Goal: Information Seeking & Learning: Learn about a topic

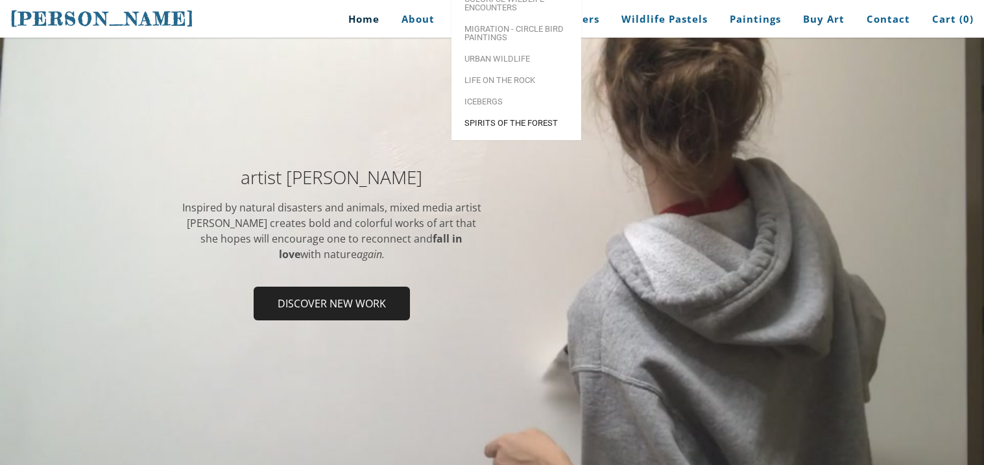
scroll to position [112, 0]
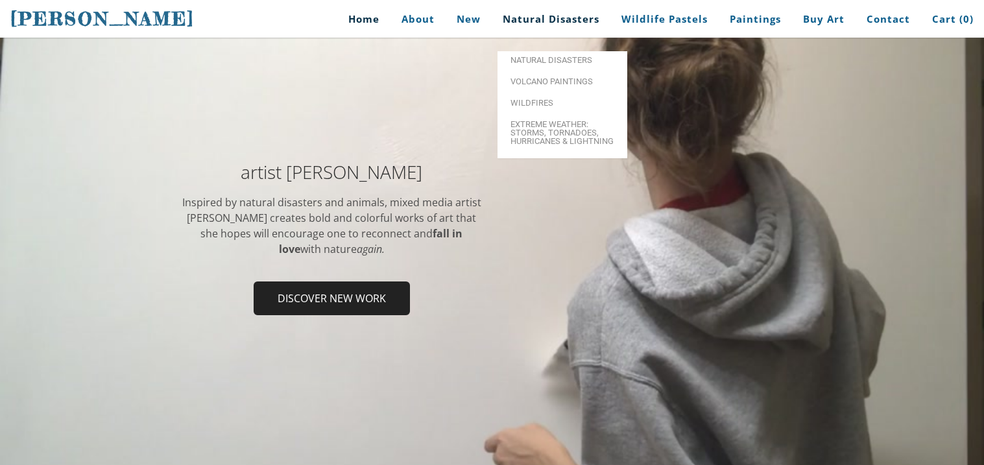
click at [586, 14] on link "Natural Disasters" at bounding box center [551, 19] width 116 height 29
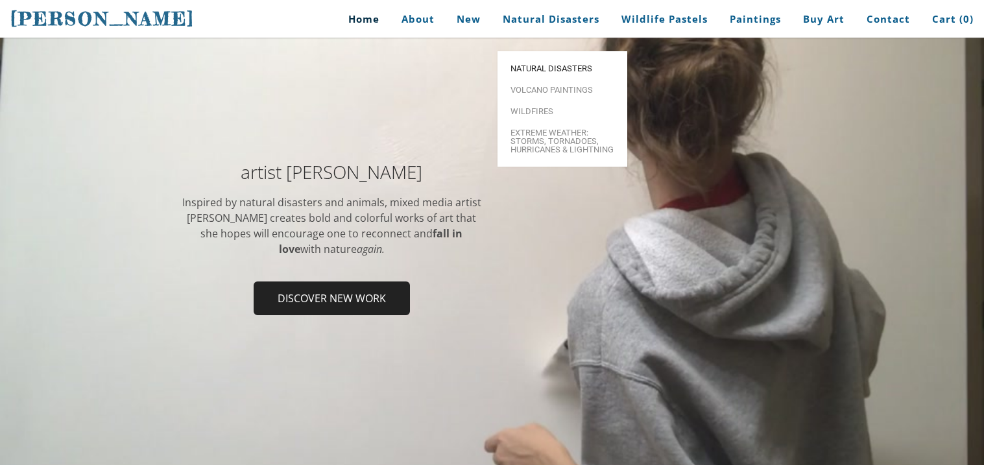
click at [572, 64] on span "Natural Disasters" at bounding box center [563, 68] width 104 height 8
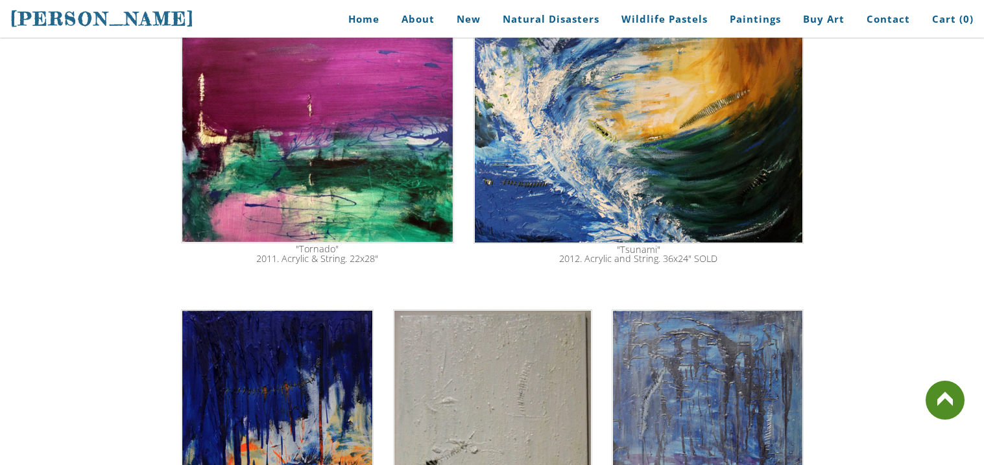
scroll to position [518, 0]
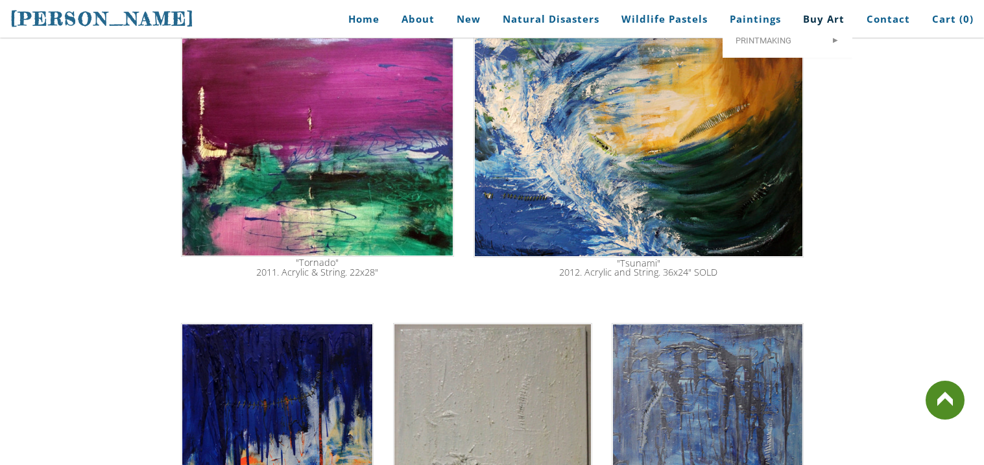
click at [826, 6] on link "Buy Art" at bounding box center [823, 19] width 61 height 29
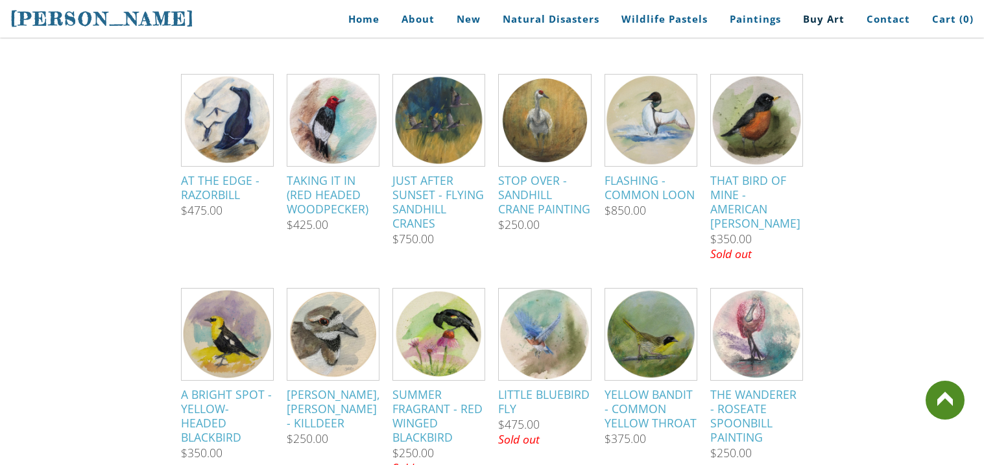
scroll to position [748, 0]
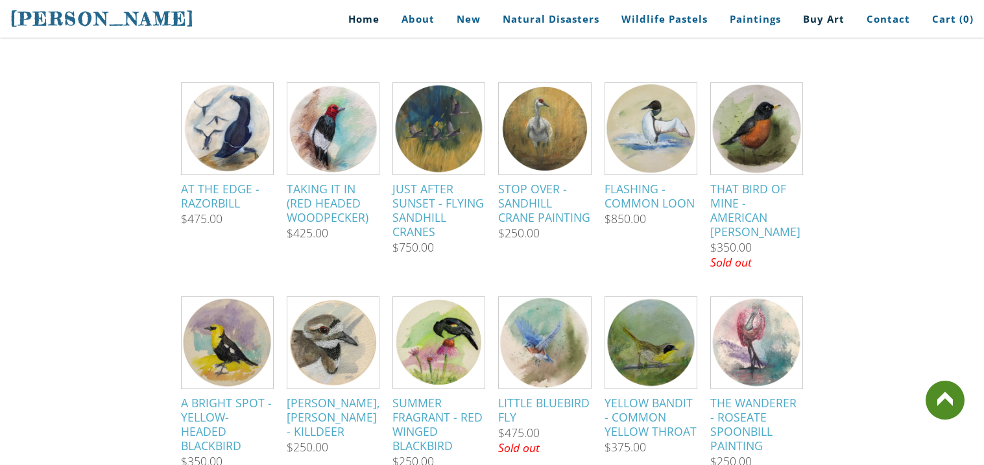
click at [350, 14] on link "Home" at bounding box center [359, 19] width 60 height 29
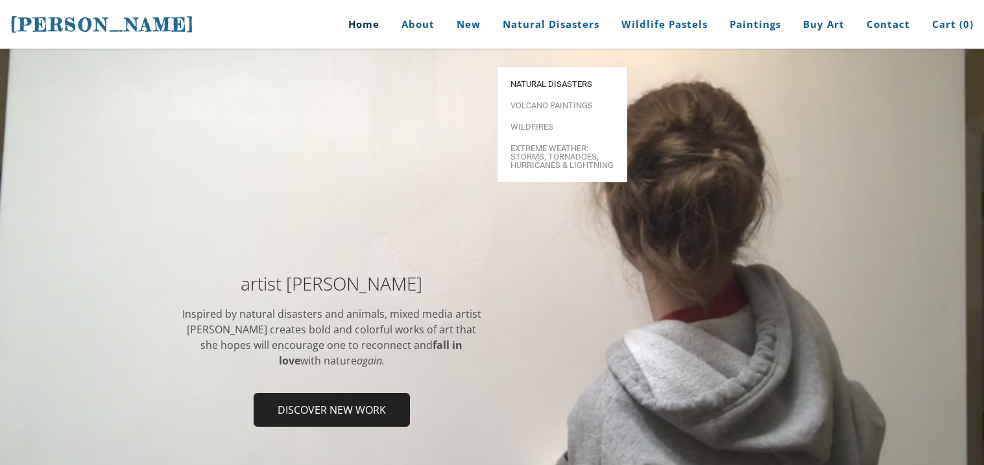
click at [571, 80] on span "Natural Disasters" at bounding box center [563, 84] width 104 height 8
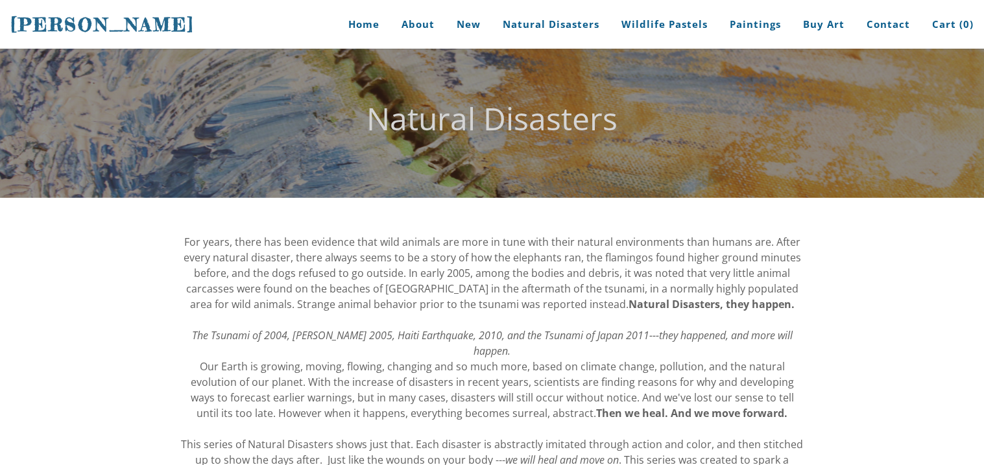
click at [571, 62] on div "Natural Disasters" at bounding box center [492, 123] width 984 height 149
drag, startPoint x: 210, startPoint y: 248, endPoint x: 549, endPoint y: 322, distance: 346.6
click at [549, 322] on div "For years, there has been evidence that wild animals are more in tune with thei…" at bounding box center [492, 366] width 623 height 265
drag, startPoint x: 122, startPoint y: 289, endPoint x: 337, endPoint y: 271, distance: 216.1
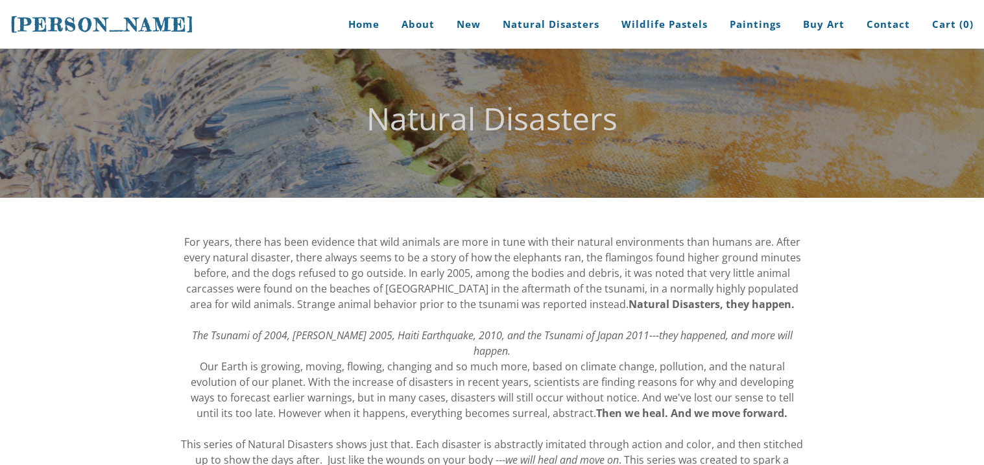
drag, startPoint x: 337, startPoint y: 271, endPoint x: 345, endPoint y: 299, distance: 29.0
click at [345, 299] on span "For years, there has been evidence that wild animals are more in tune with thei…" at bounding box center [493, 273] width 618 height 77
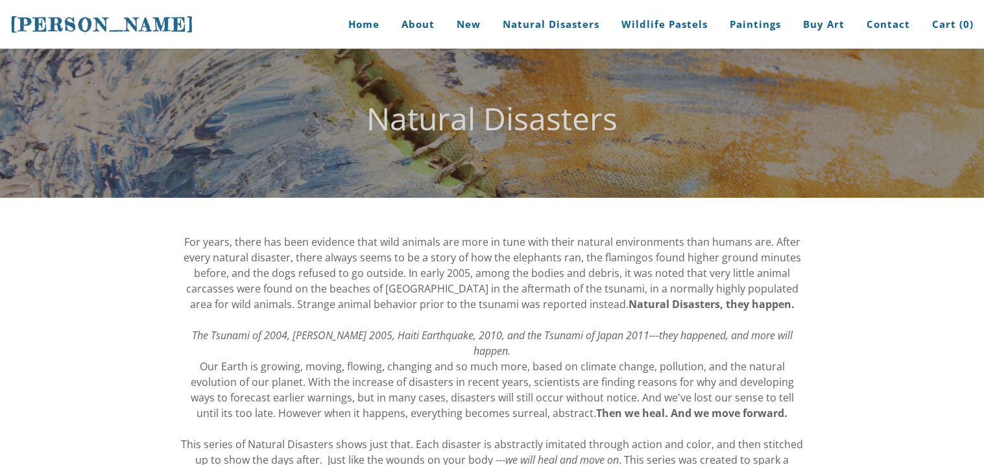
drag, startPoint x: 345, startPoint y: 299, endPoint x: 375, endPoint y: 302, distance: 30.0
click at [375, 302] on span "For years, there has been evidence that wild animals are more in tune with thei…" at bounding box center [493, 273] width 618 height 77
drag, startPoint x: 375, startPoint y: 302, endPoint x: 448, endPoint y: 416, distance: 135.7
click at [448, 416] on div "For years, there has been evidence that wild animals are more in tune with thei…" at bounding box center [492, 366] width 623 height 265
click at [185, 412] on div "For years, there has been evidence that wild animals are more in tune with thei…" at bounding box center [492, 366] width 623 height 265
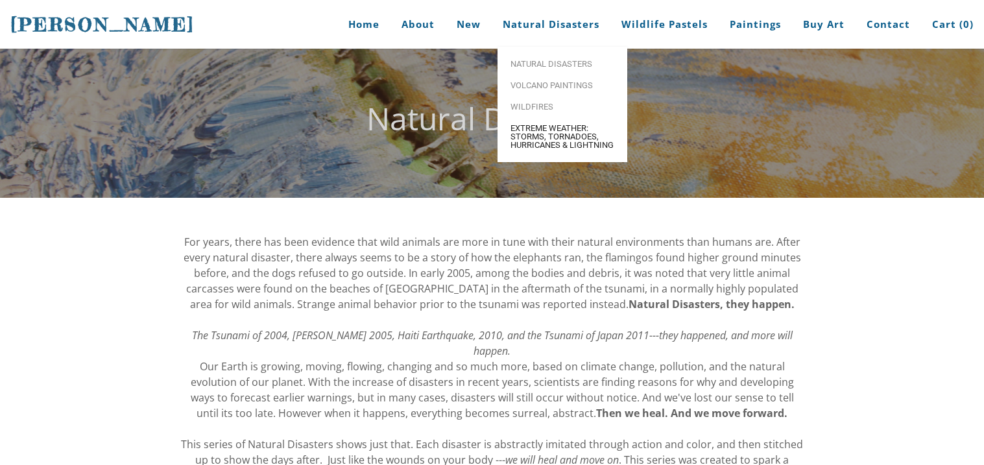
click at [583, 127] on span "Extreme Weather: Storms, Tornadoes, Hurricanes & Lightning" at bounding box center [563, 136] width 104 height 25
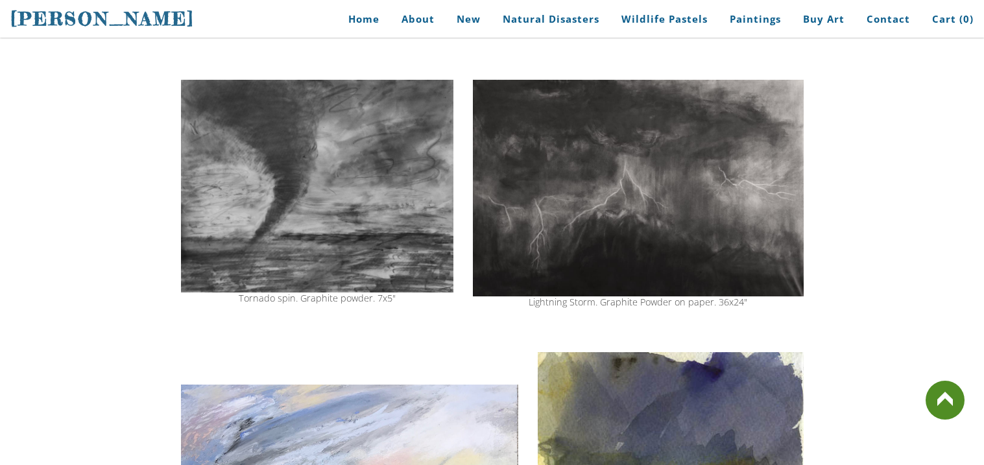
scroll to position [607, 0]
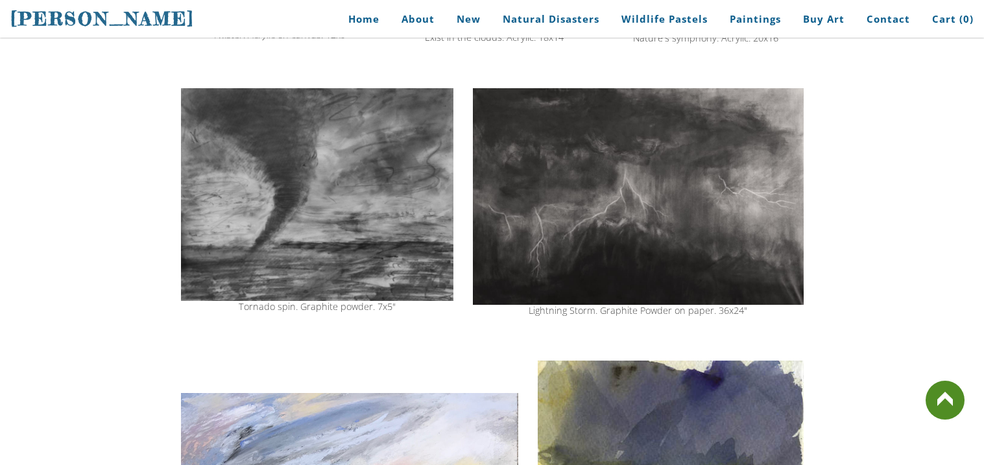
click at [615, 138] on img at bounding box center [638, 196] width 330 height 217
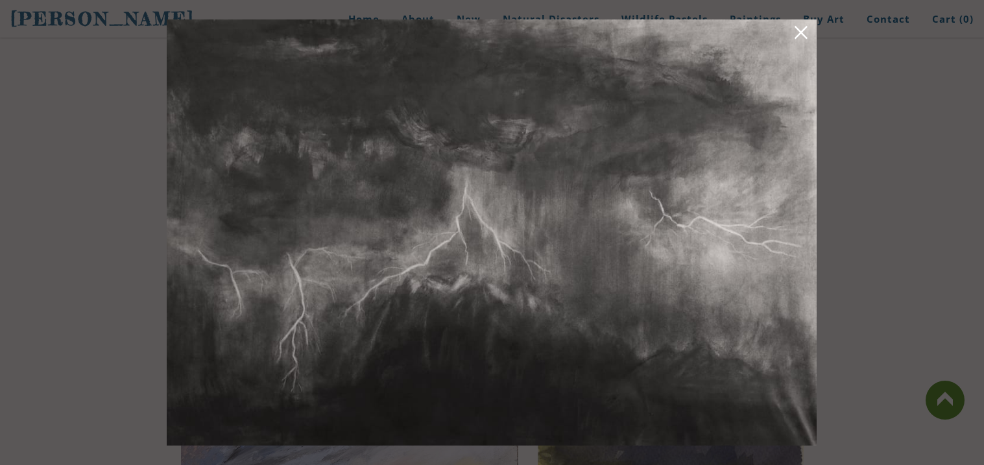
click at [164, 143] on div at bounding box center [491, 232] width 663 height 439
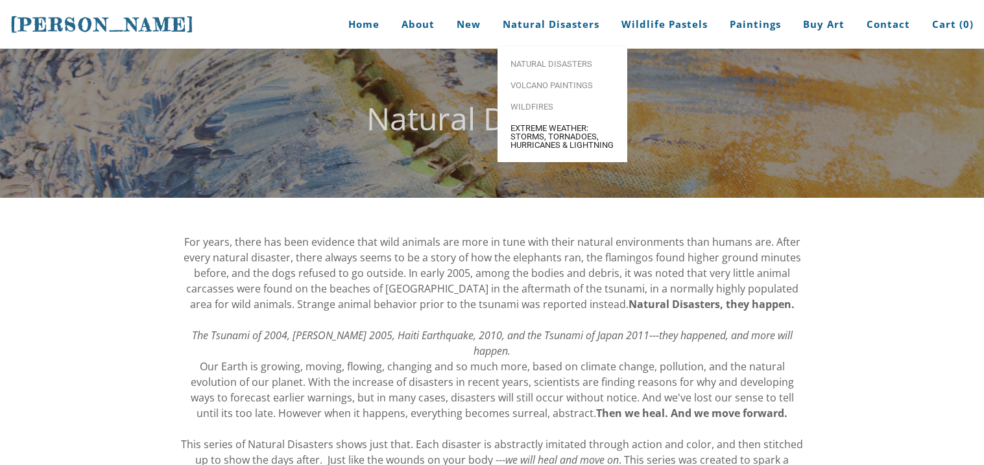
click at [556, 125] on span "Extreme Weather: Storms, Tornadoes, Hurricanes & Lightning" at bounding box center [563, 136] width 104 height 25
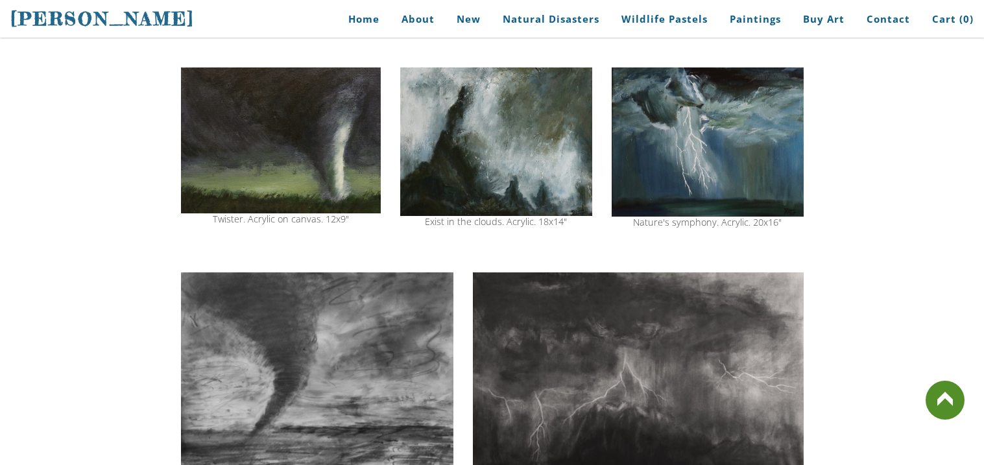
scroll to position [440, 0]
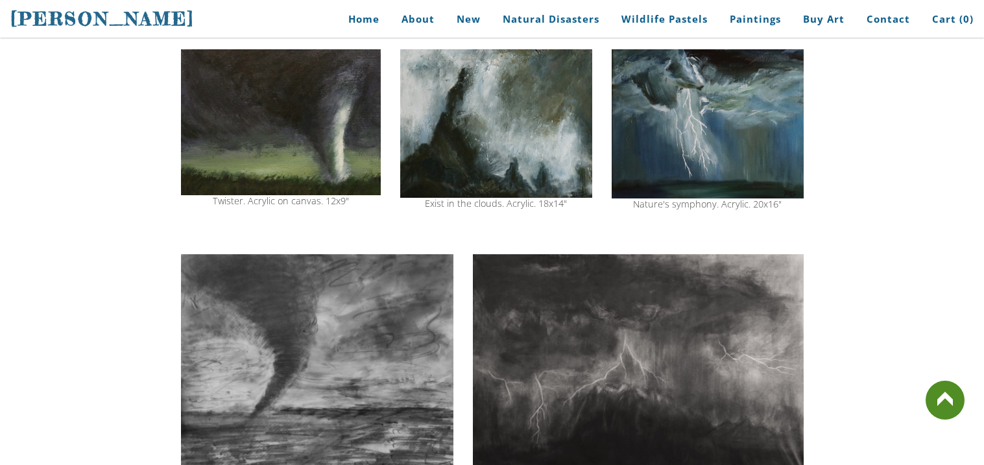
click at [298, 364] on img at bounding box center [317, 360] width 273 height 213
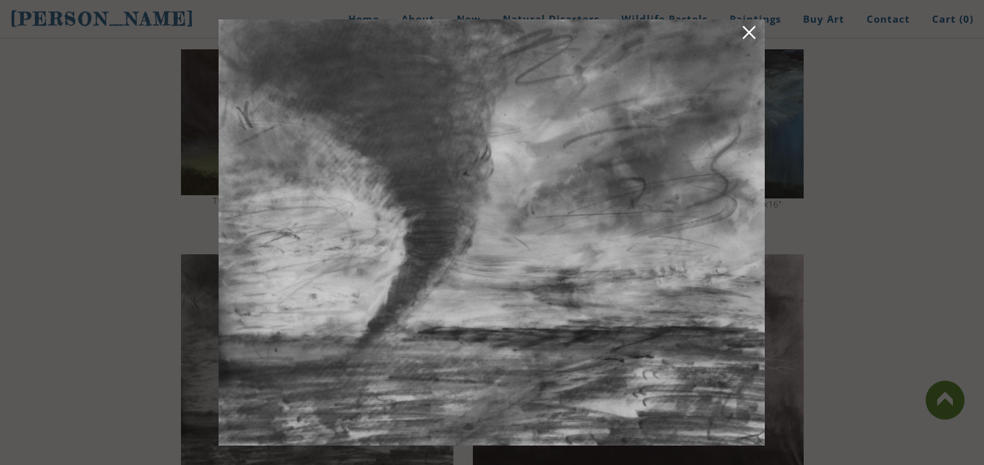
click at [744, 37] on link at bounding box center [749, 35] width 18 height 20
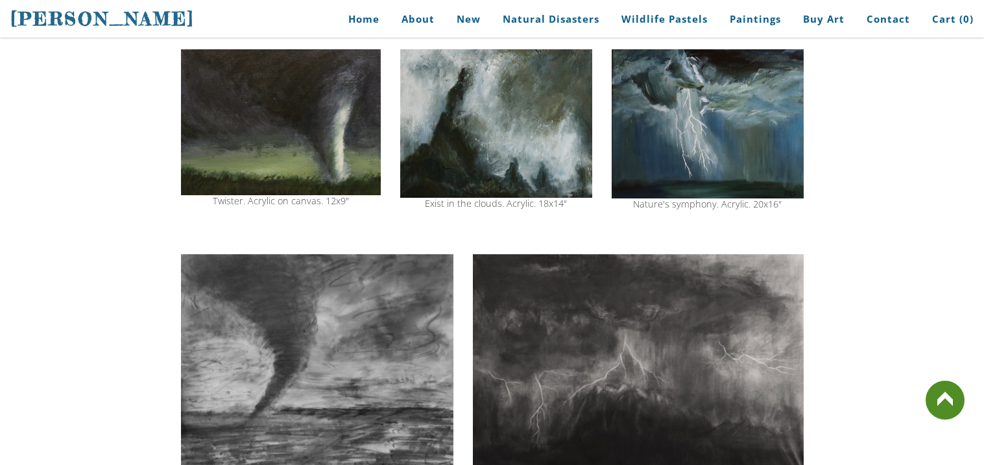
click at [698, 127] on img at bounding box center [708, 123] width 192 height 149
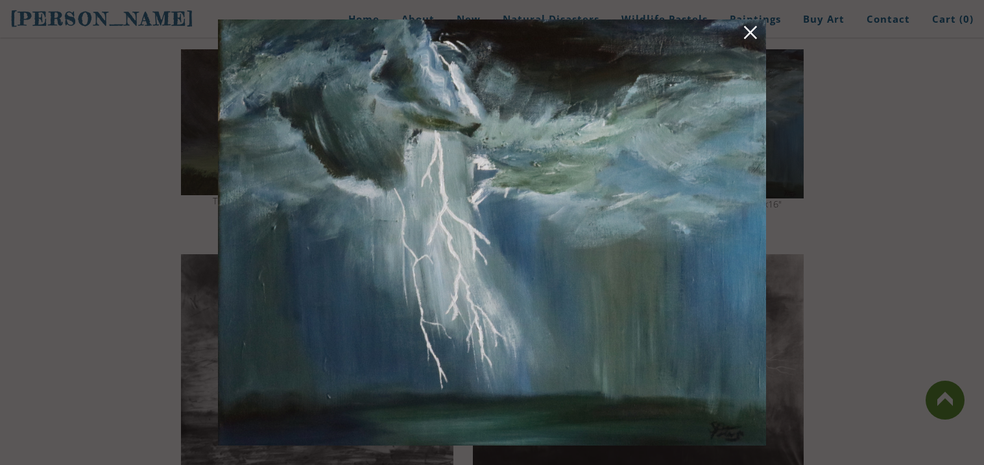
click at [754, 25] on link at bounding box center [750, 35] width 18 height 20
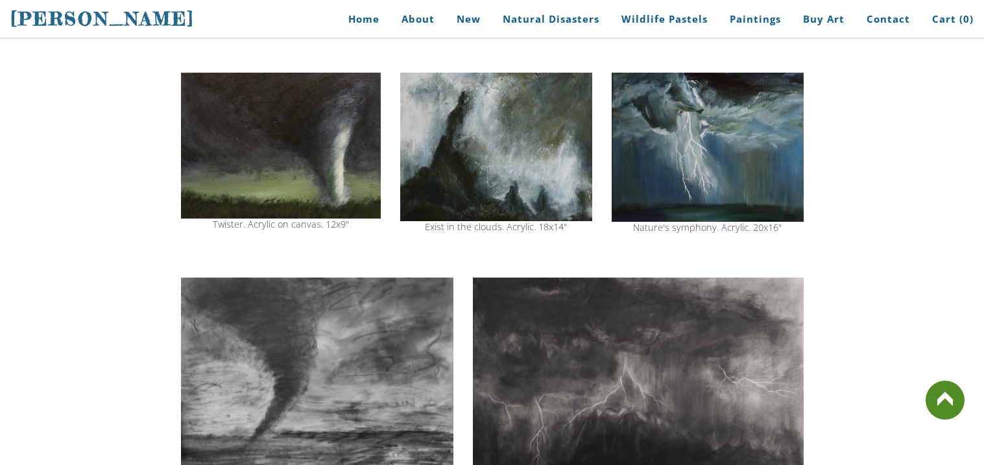
scroll to position [415, 0]
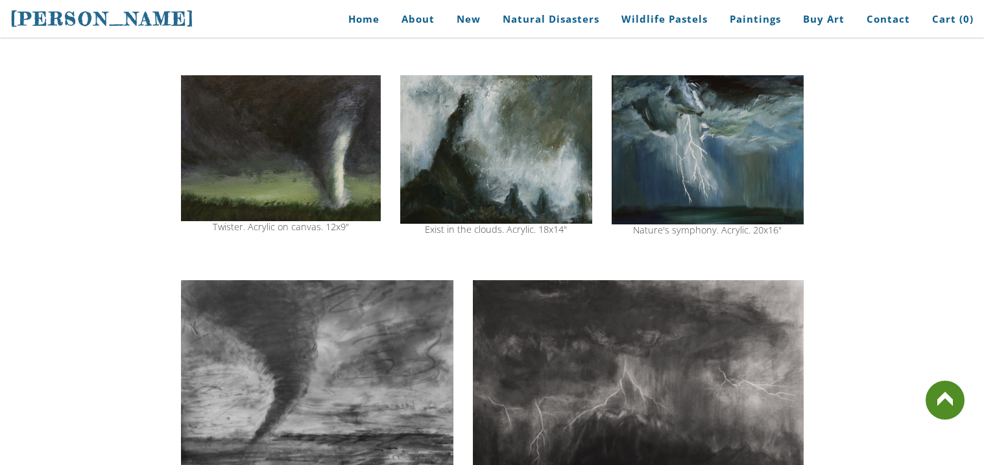
click at [287, 288] on img at bounding box center [317, 386] width 273 height 213
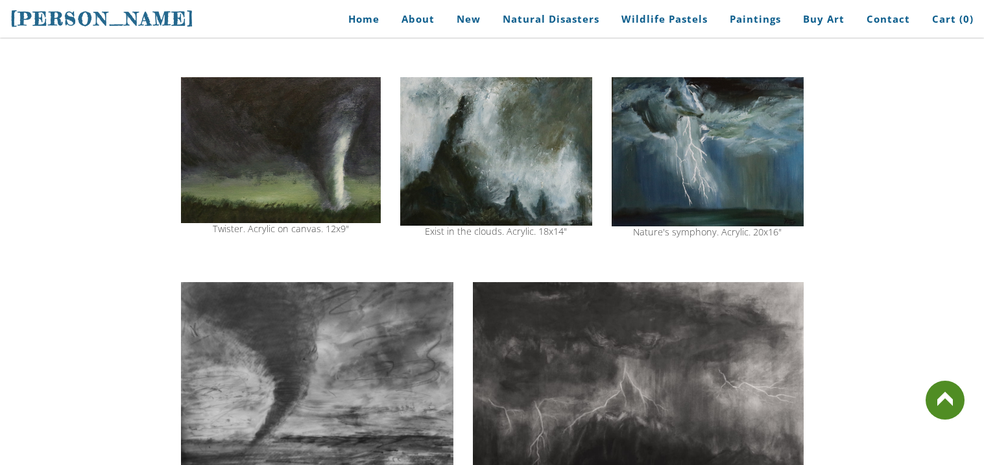
scroll to position [461, 0]
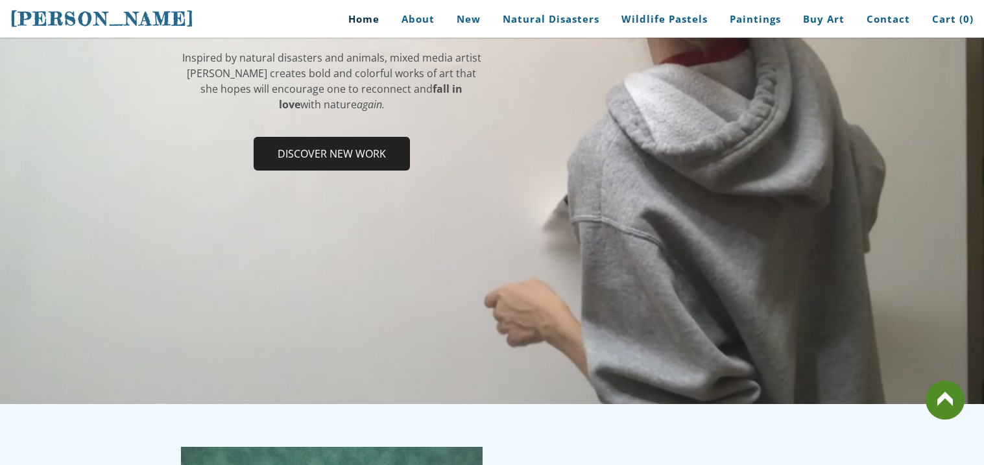
scroll to position [151, 0]
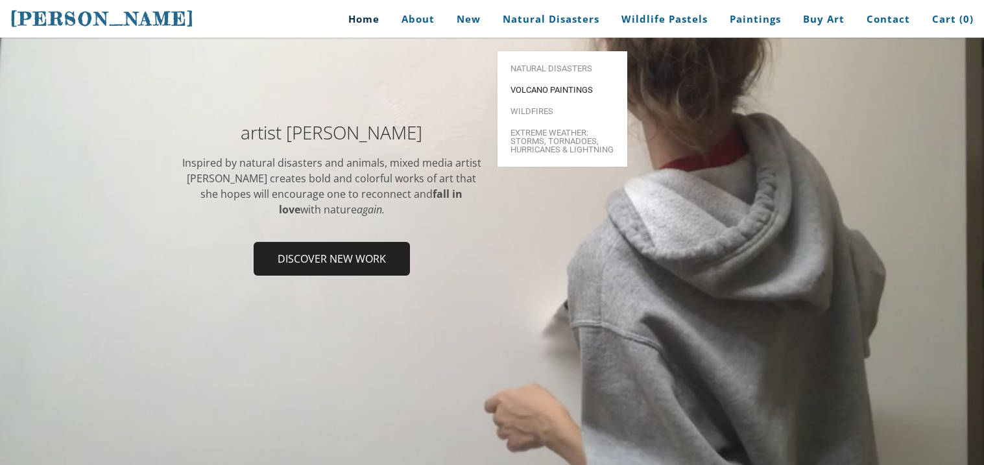
click at [581, 79] on link "Volcano paintings" at bounding box center [563, 89] width 130 height 21
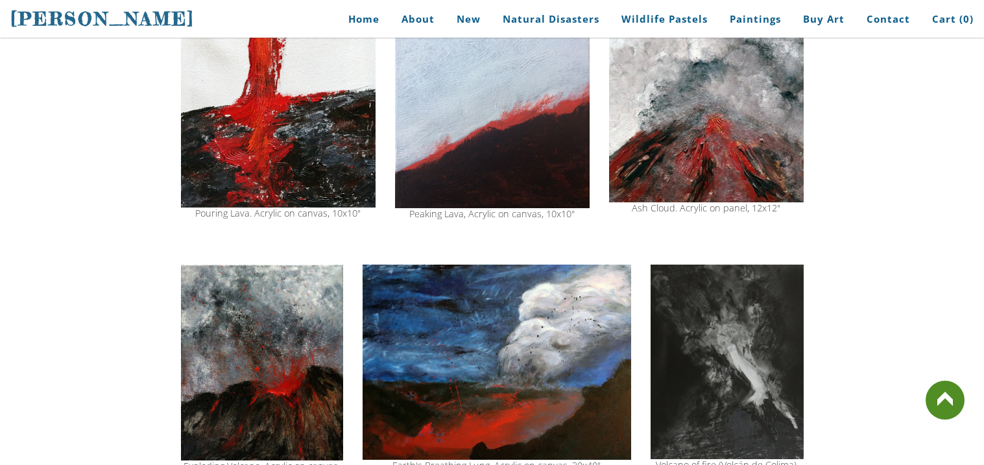
scroll to position [1012, 0]
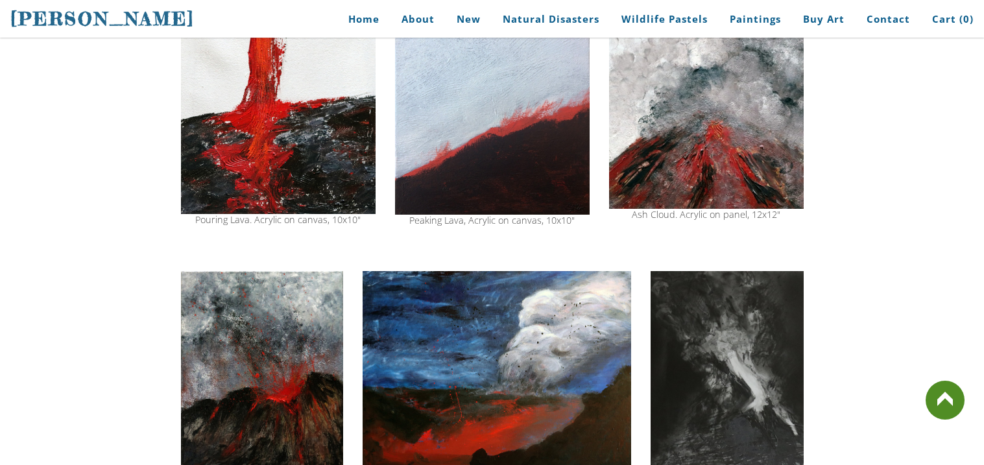
click at [956, 384] on link at bounding box center [945, 400] width 39 height 39
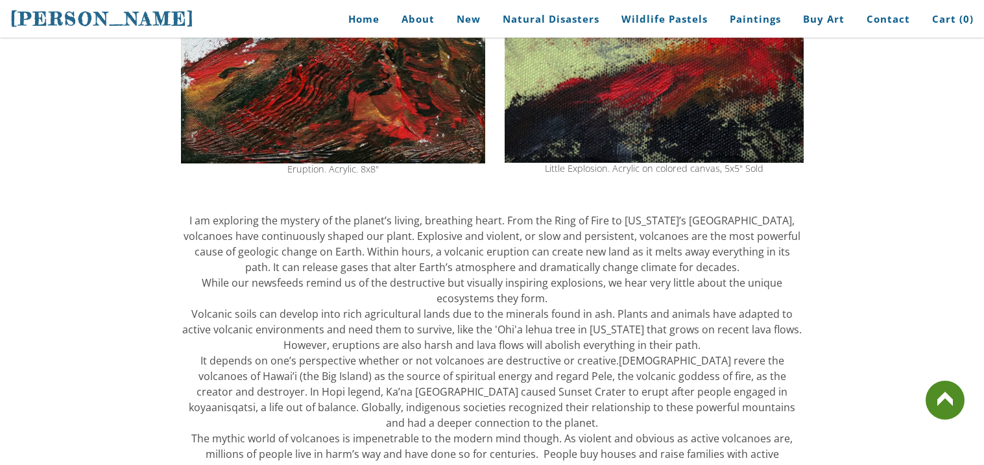
click at [956, 384] on link at bounding box center [945, 400] width 39 height 39
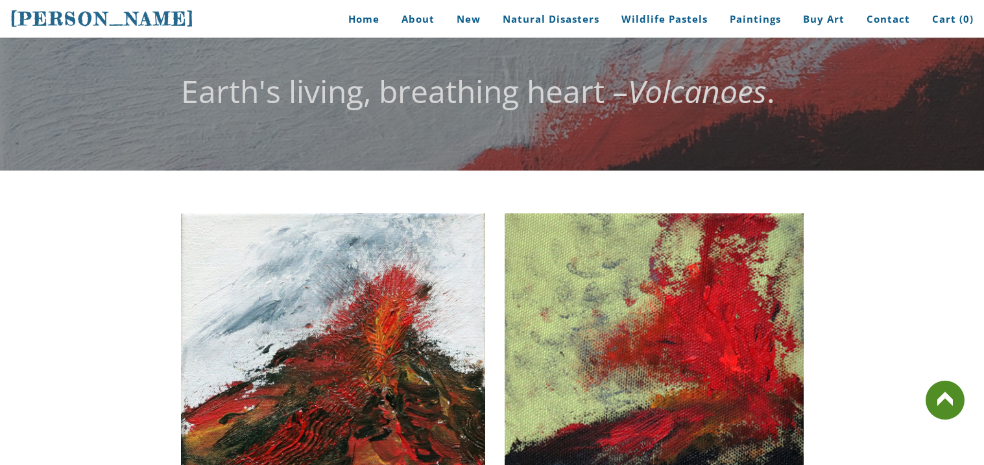
scroll to position [0, 0]
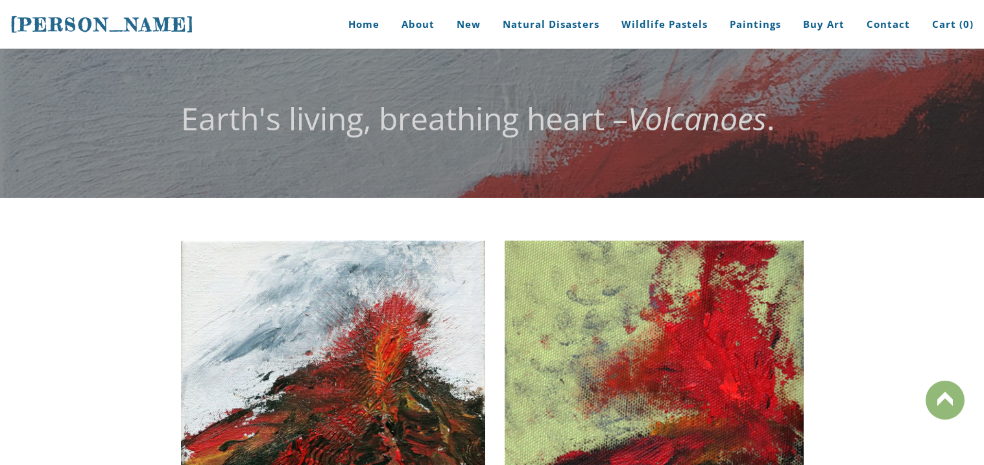
click at [956, 384] on link at bounding box center [945, 400] width 39 height 39
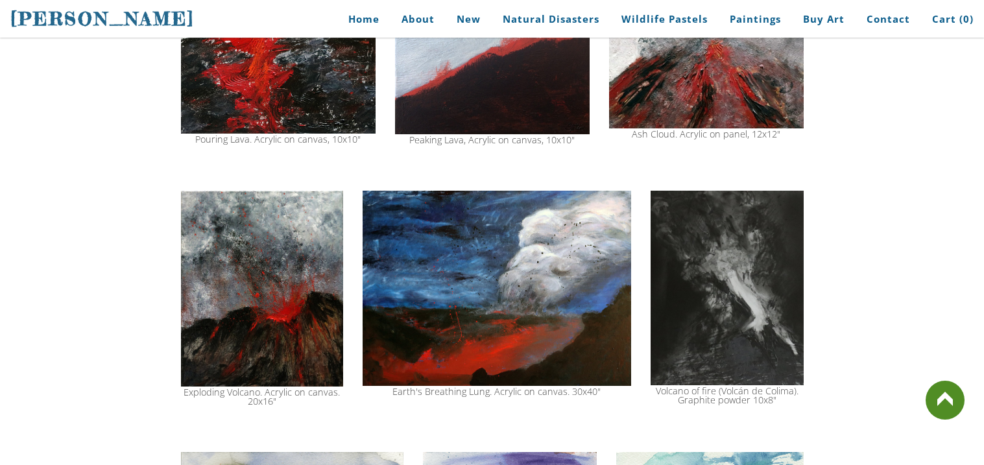
scroll to position [1090, 0]
